Goal: Manage account settings

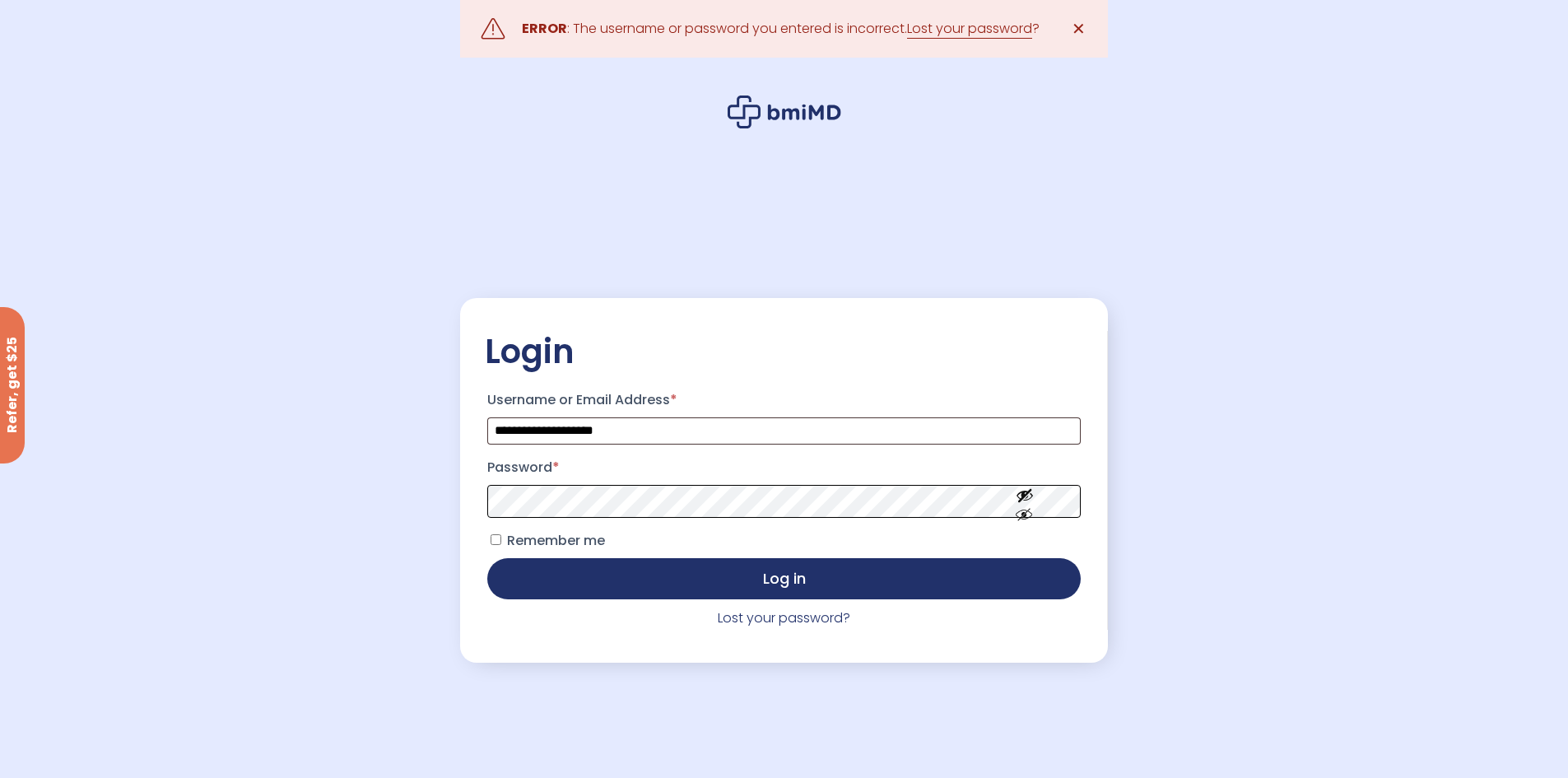
click at [488, 558] on button "Log in" at bounding box center [784, 578] width 593 height 41
click at [815, 618] on link "Lost your password?" at bounding box center [784, 618] width 133 height 19
